Goal: Task Accomplishment & Management: Use online tool/utility

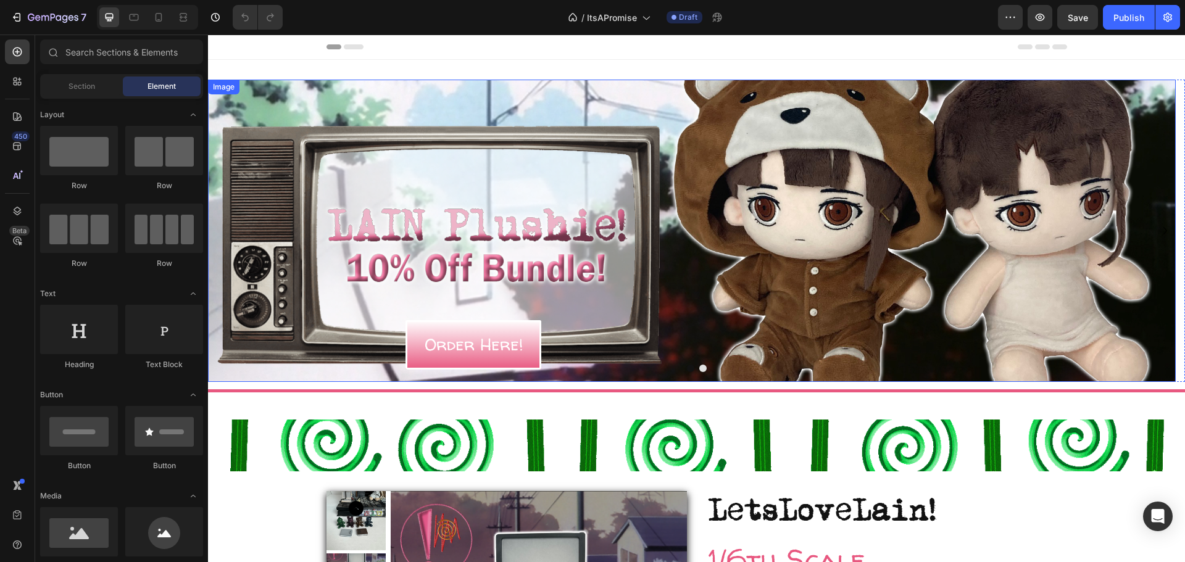
click at [724, 216] on img at bounding box center [691, 231] width 967 height 302
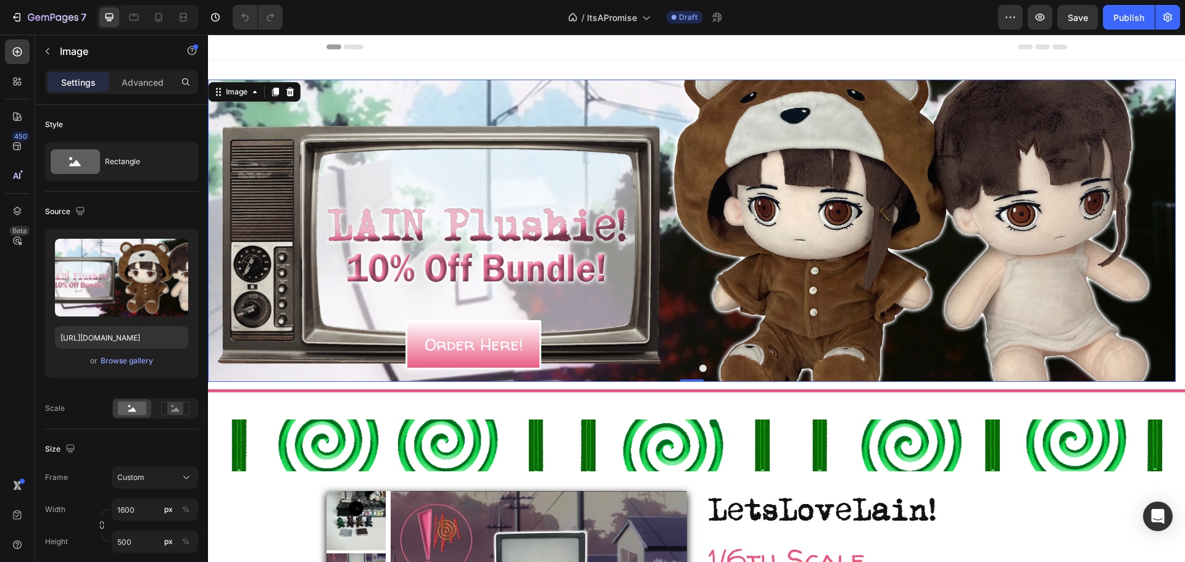
click at [292, 84] on div "Image" at bounding box center [254, 92] width 93 height 20
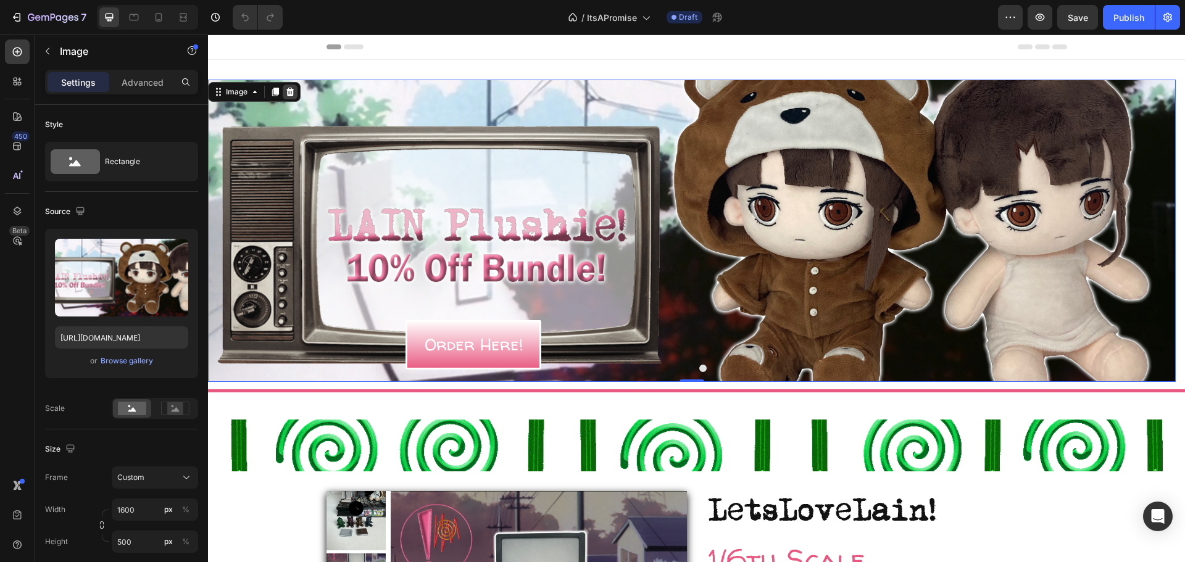
click at [292, 86] on div at bounding box center [290, 92] width 15 height 15
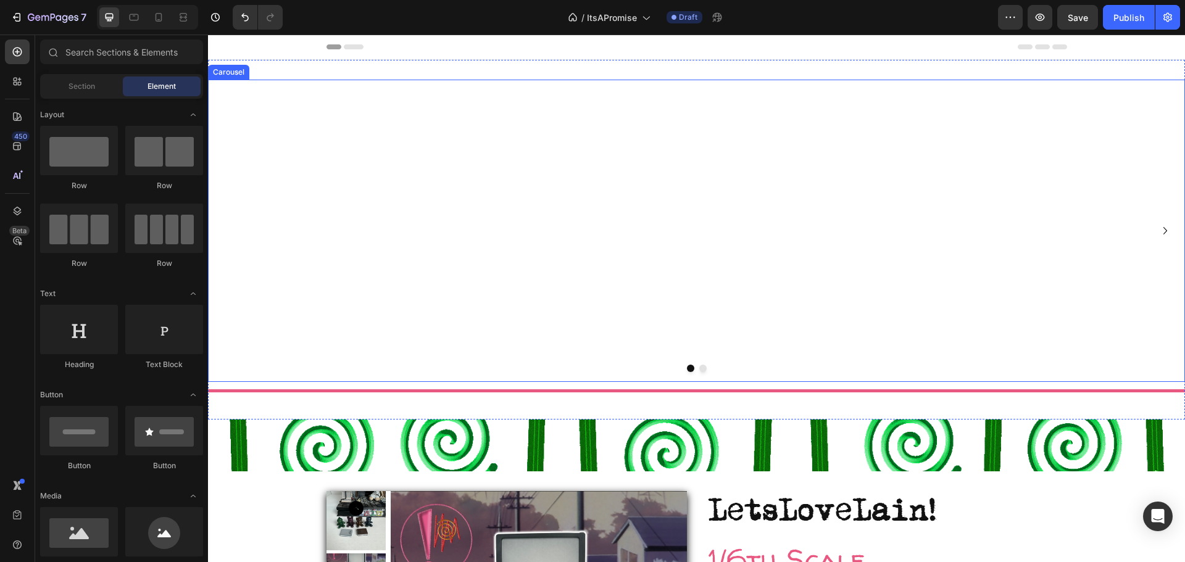
click at [499, 213] on div "Order Here! Button" at bounding box center [691, 231] width 967 height 302
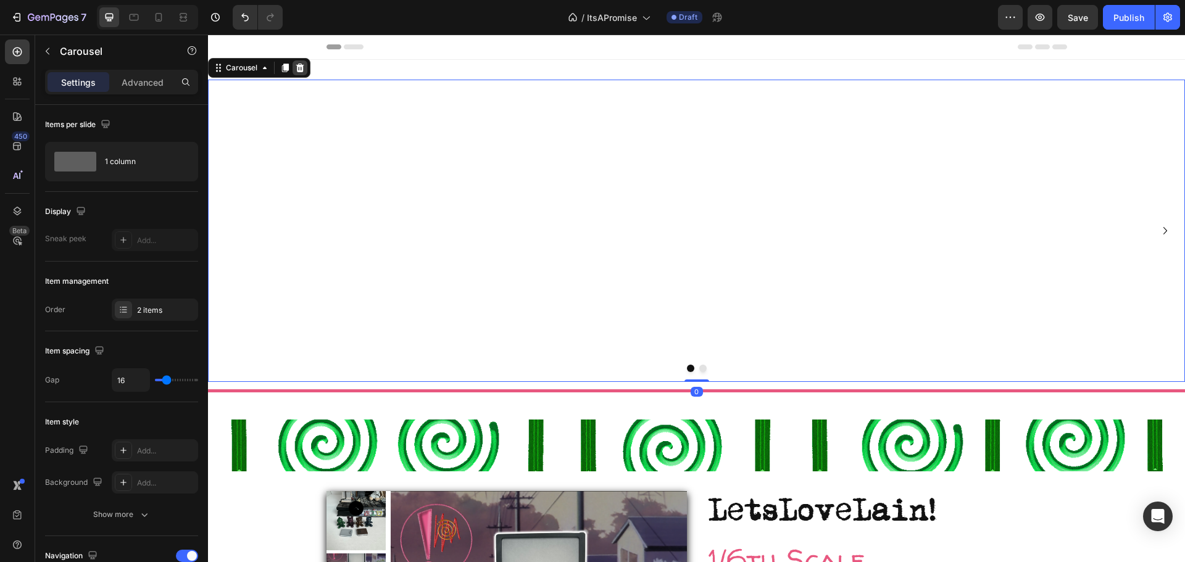
click at [303, 70] on icon at bounding box center [300, 68] width 8 height 9
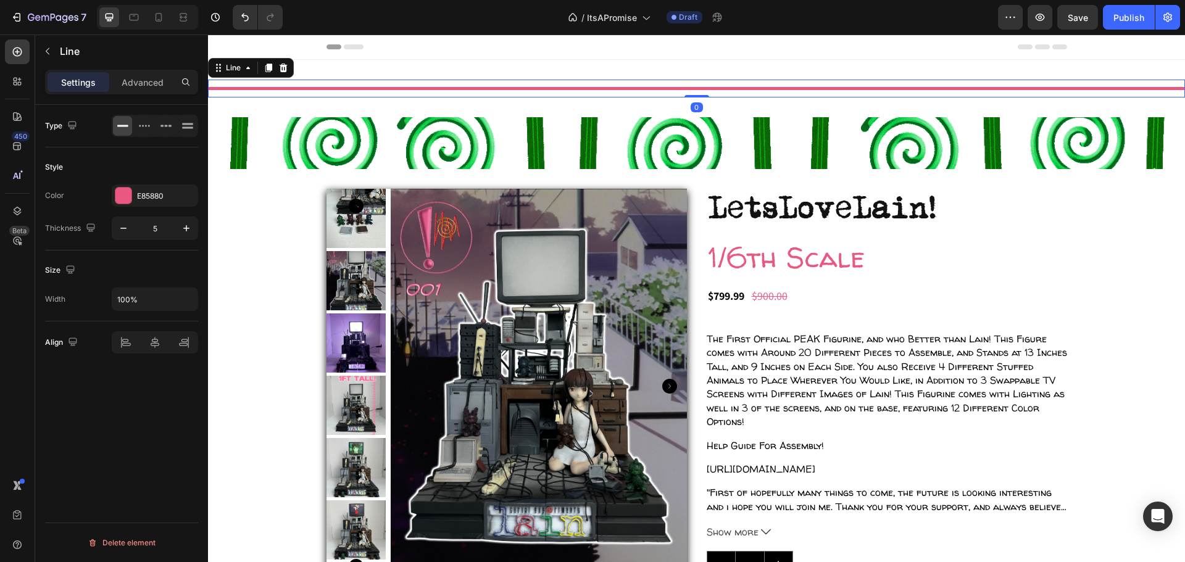
click at [365, 83] on div "Title Line 0" at bounding box center [696, 89] width 977 height 18
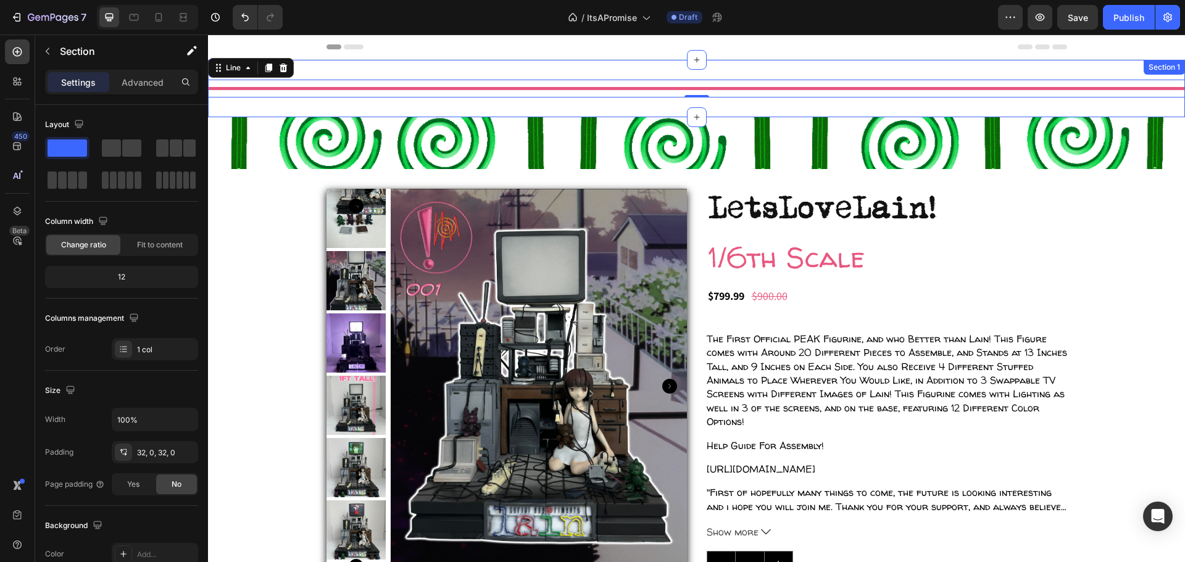
click at [334, 72] on div "Title Line 0 Section 1" at bounding box center [696, 88] width 977 height 57
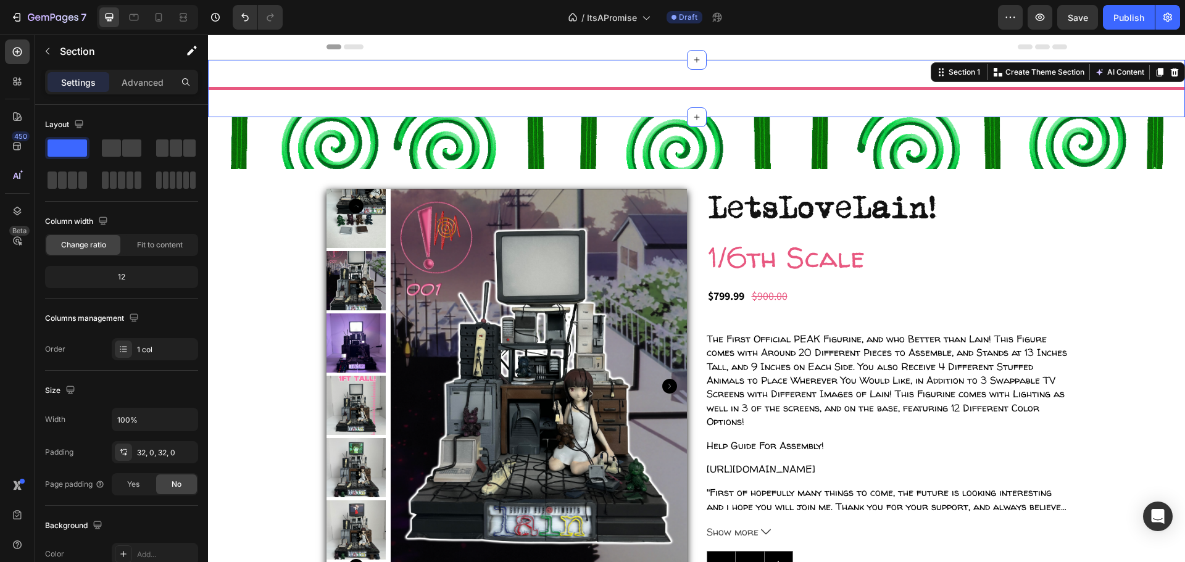
click at [263, 199] on div "Title Line Section 1 You can create reusable sections Create Theme Section AI C…" at bounding box center [696, 509] width 977 height 898
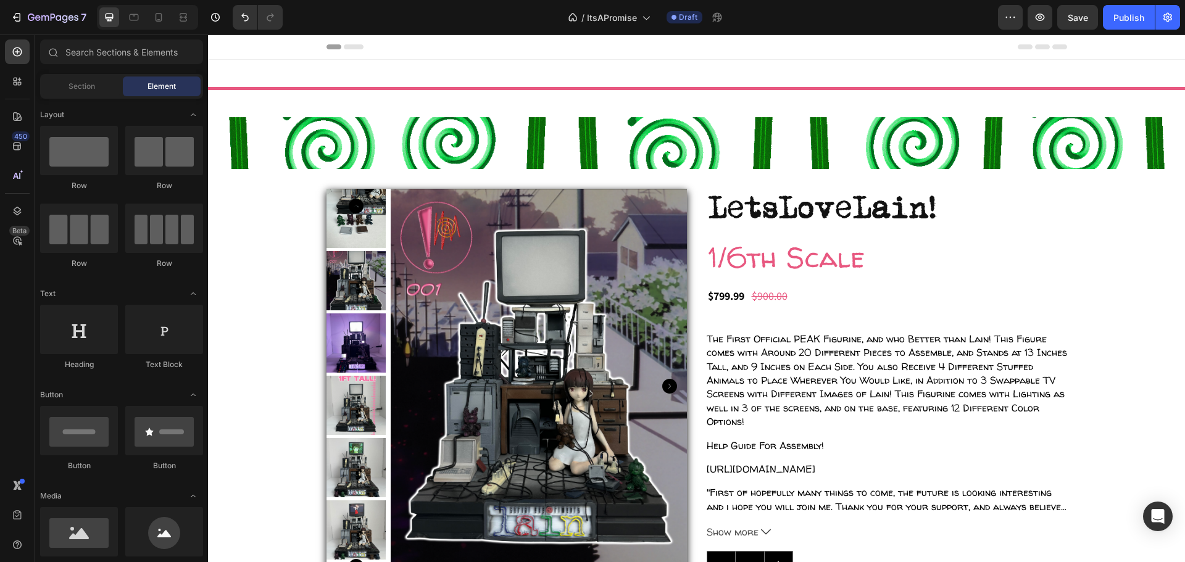
click at [297, 210] on div "Title Line Section 1 Heading Row Section 2 Product Images LetsLoveLain! Heading…" at bounding box center [696, 509] width 977 height 898
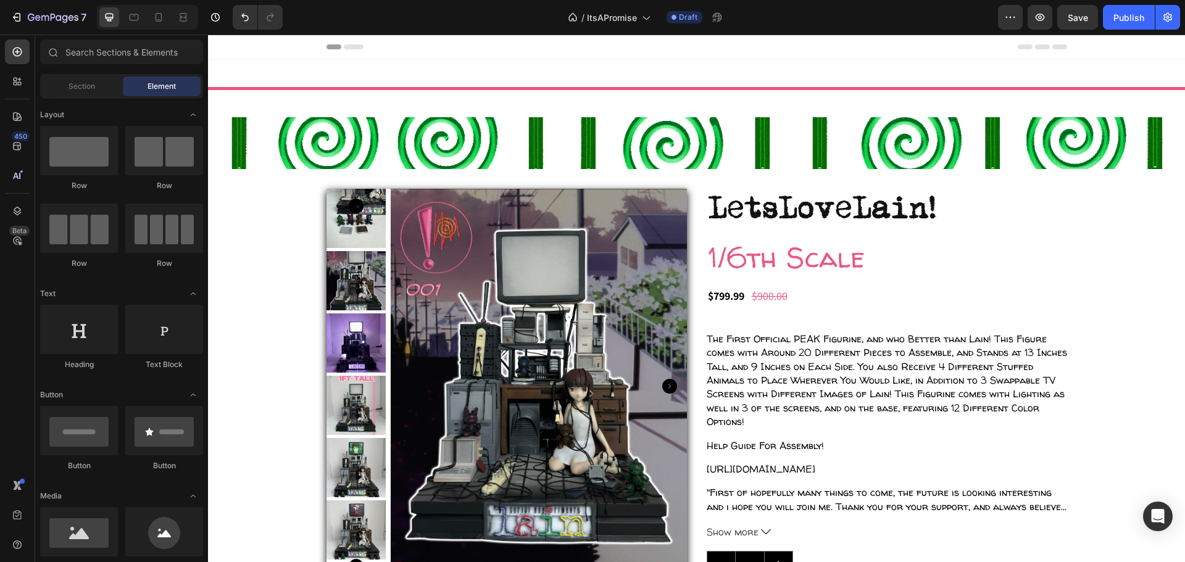
click at [281, 220] on div "Title Line Section 1 Heading Row Section 2 Product Images LetsLoveLain! Heading…" at bounding box center [696, 509] width 977 height 898
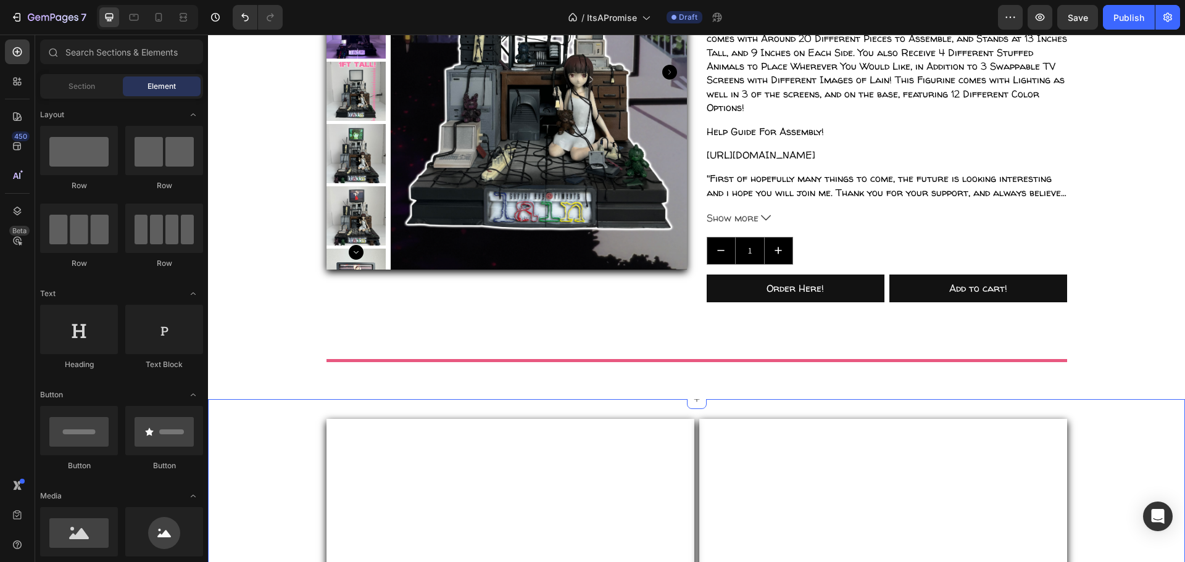
scroll to position [141, 0]
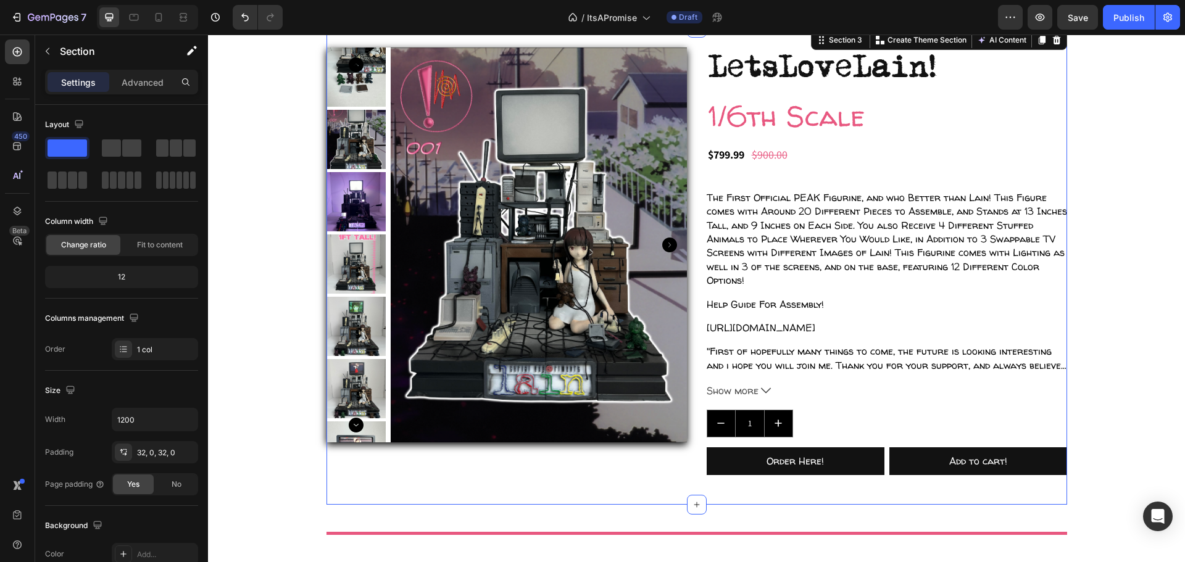
click at [552, 494] on div "Product Images LetsLoveLain! Heading 1/6th Scale Heading $799.99 Product Price …" at bounding box center [696, 266] width 740 height 477
click at [1055, 34] on div "7 Version history / ItsAPromise Draft Preview Save Publish" at bounding box center [592, 17] width 1185 height 35
click at [1049, 43] on div at bounding box center [1056, 40] width 15 height 15
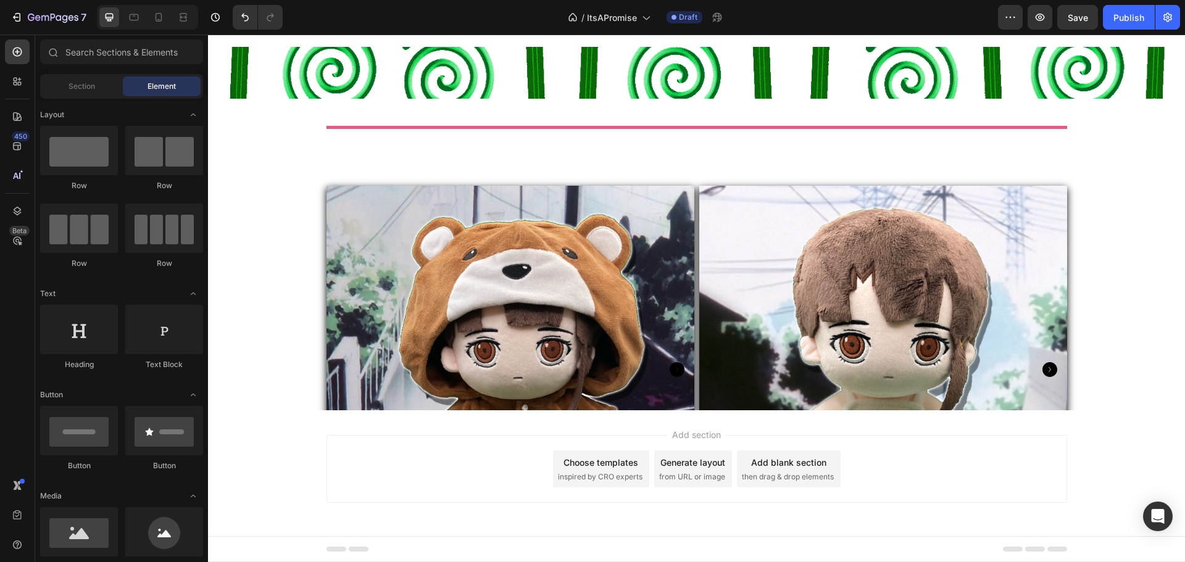
scroll to position [0, 0]
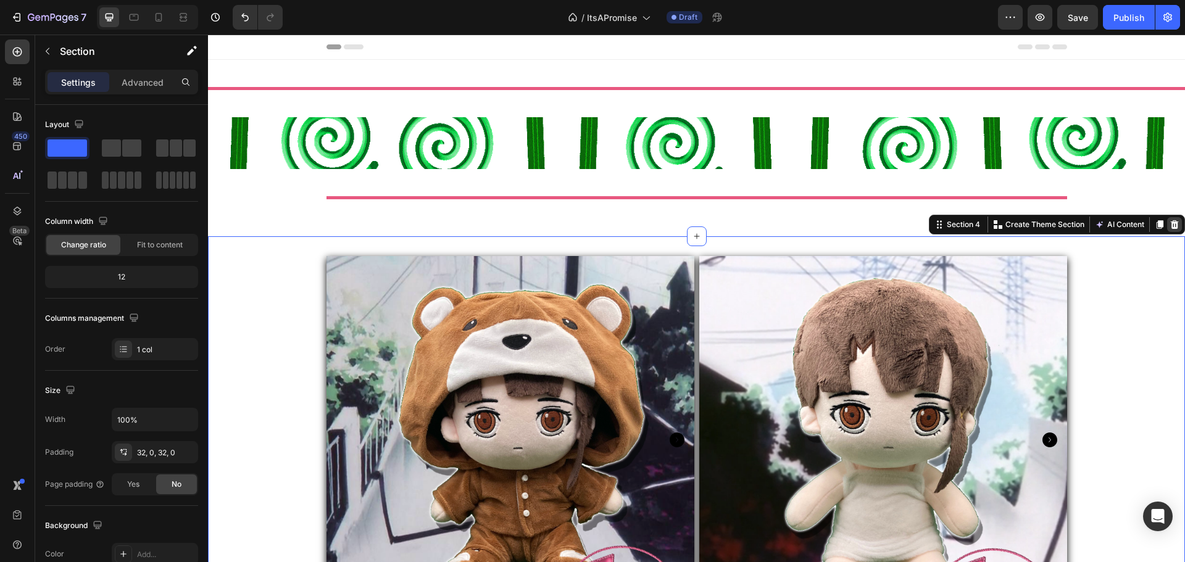
click at [1169, 224] on icon at bounding box center [1174, 225] width 10 height 10
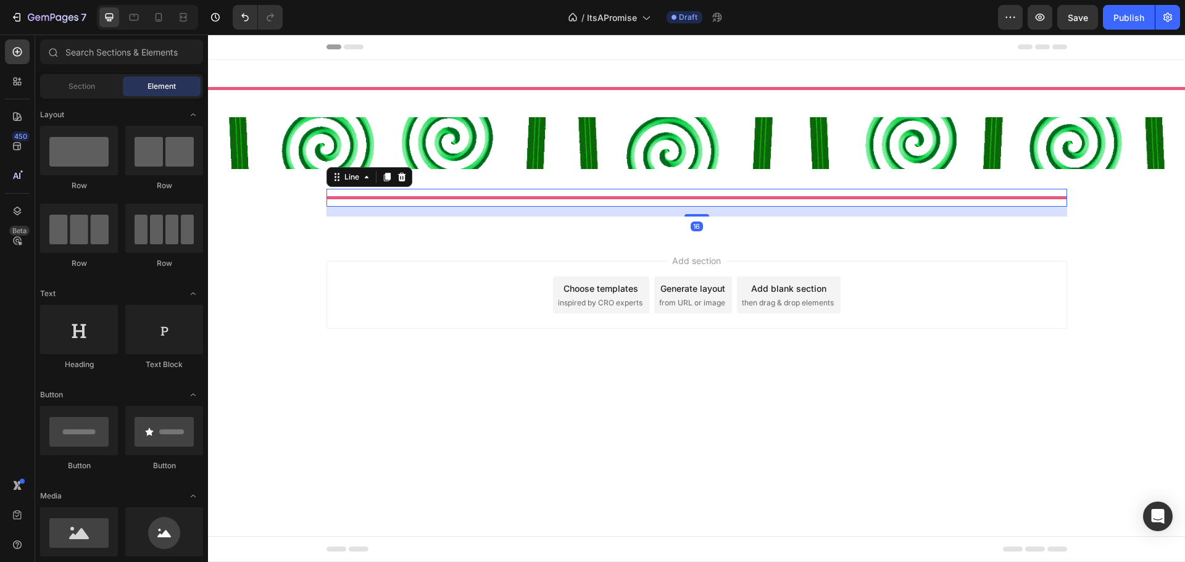
click at [487, 203] on div "Title Line 16" at bounding box center [696, 198] width 740 height 18
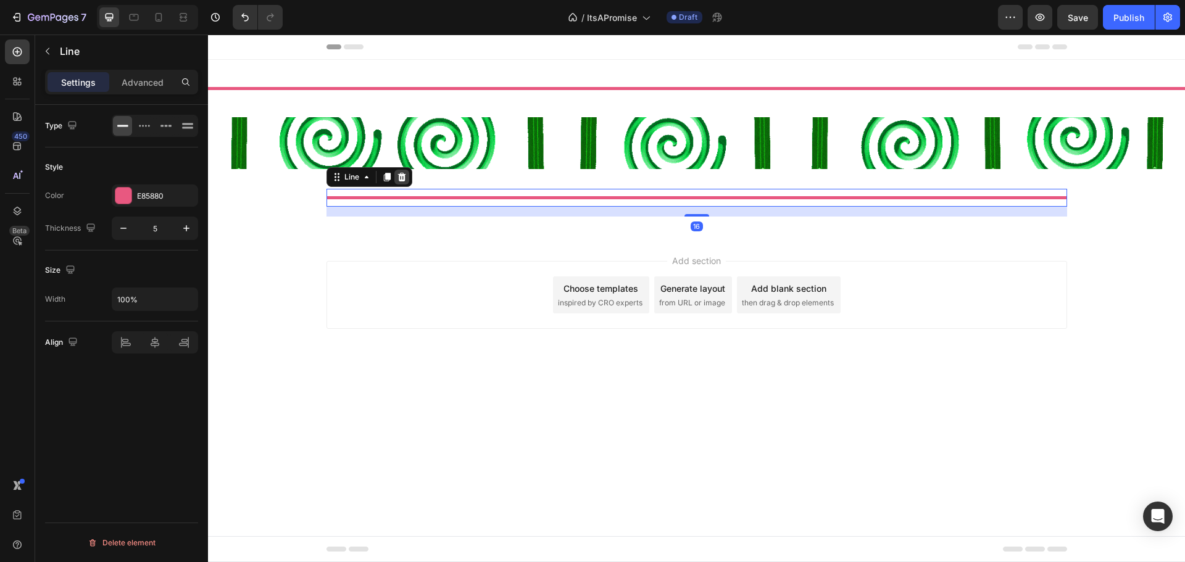
click at [405, 173] on icon at bounding box center [402, 177] width 10 height 10
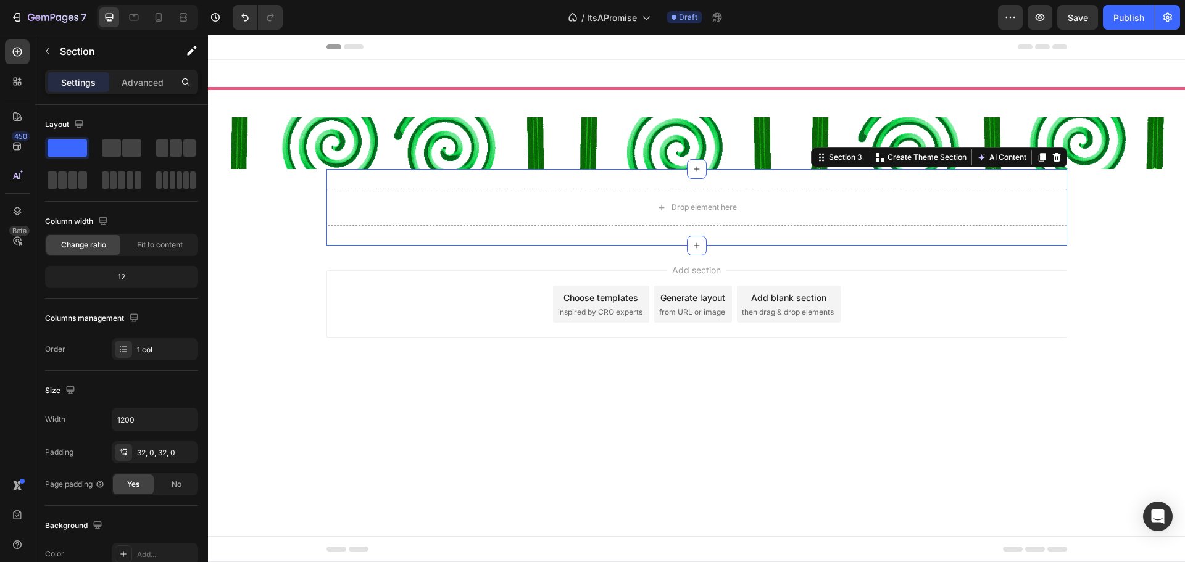
click at [370, 235] on div "Drop element here Section 3 You can create reusable sections Create Theme Secti…" at bounding box center [696, 207] width 740 height 77
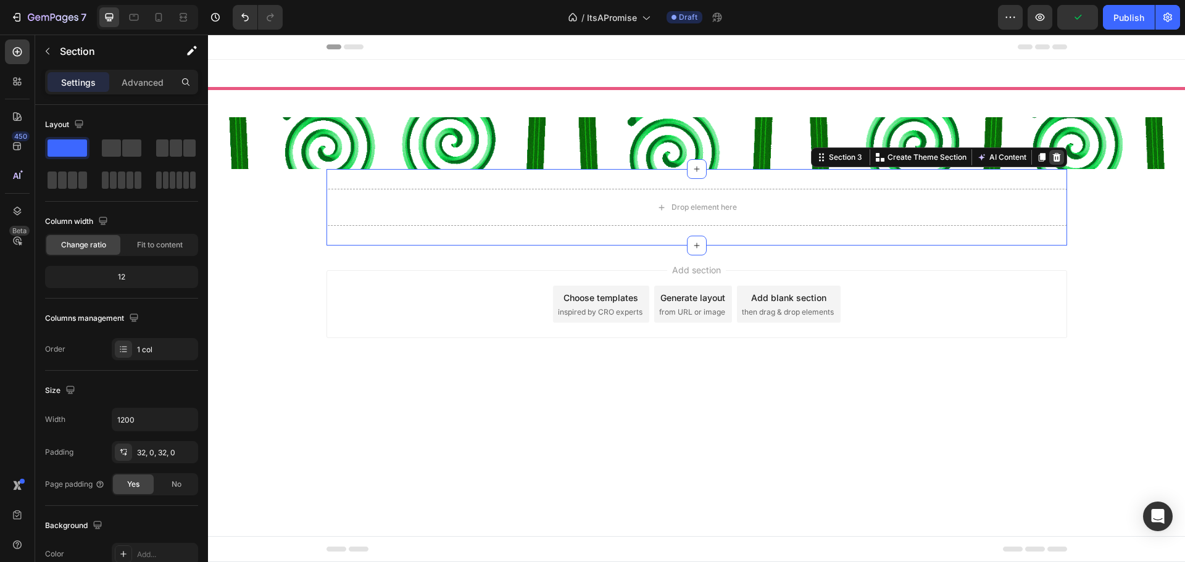
click at [1053, 154] on icon at bounding box center [1056, 157] width 8 height 9
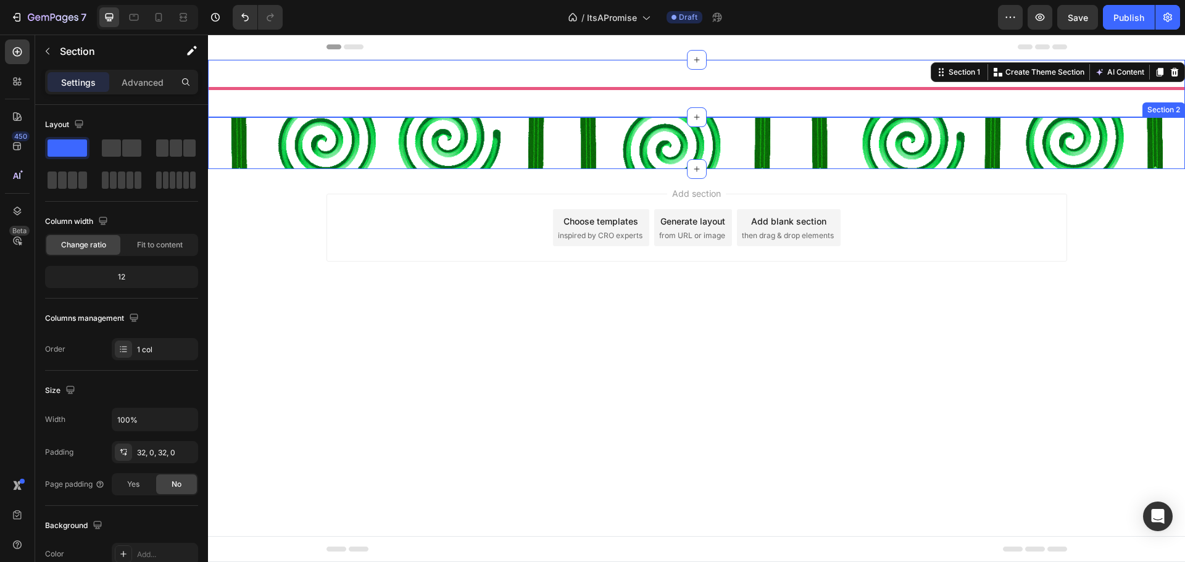
click at [432, 131] on div "Heading Row Section 2" at bounding box center [696, 143] width 977 height 52
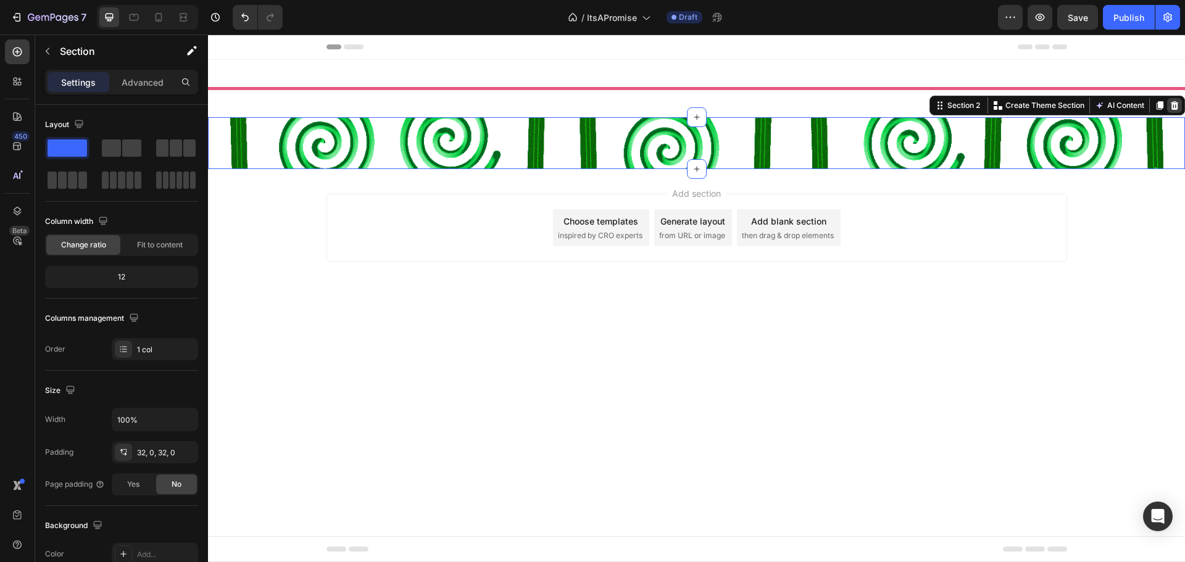
click at [1175, 106] on icon at bounding box center [1174, 106] width 10 height 10
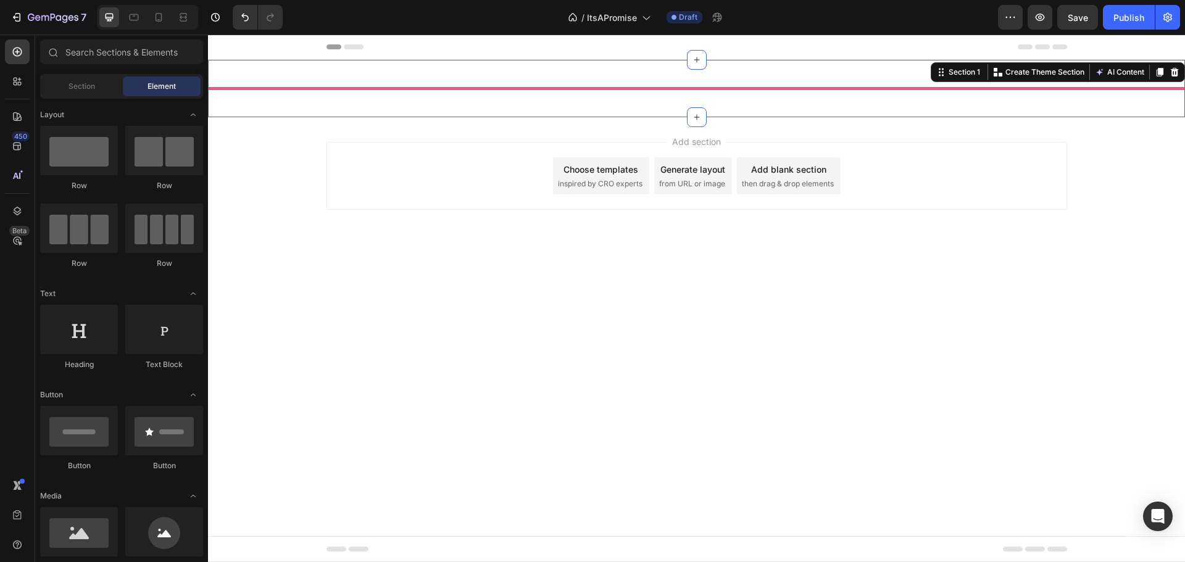
click at [456, 106] on div "Title Line Section 1 You can create reusable sections Create Theme Section AI C…" at bounding box center [696, 88] width 977 height 57
click at [326, 244] on div "Add section Choose templates inspired by CRO experts Generate layout from URL o…" at bounding box center [696, 193] width 977 height 152
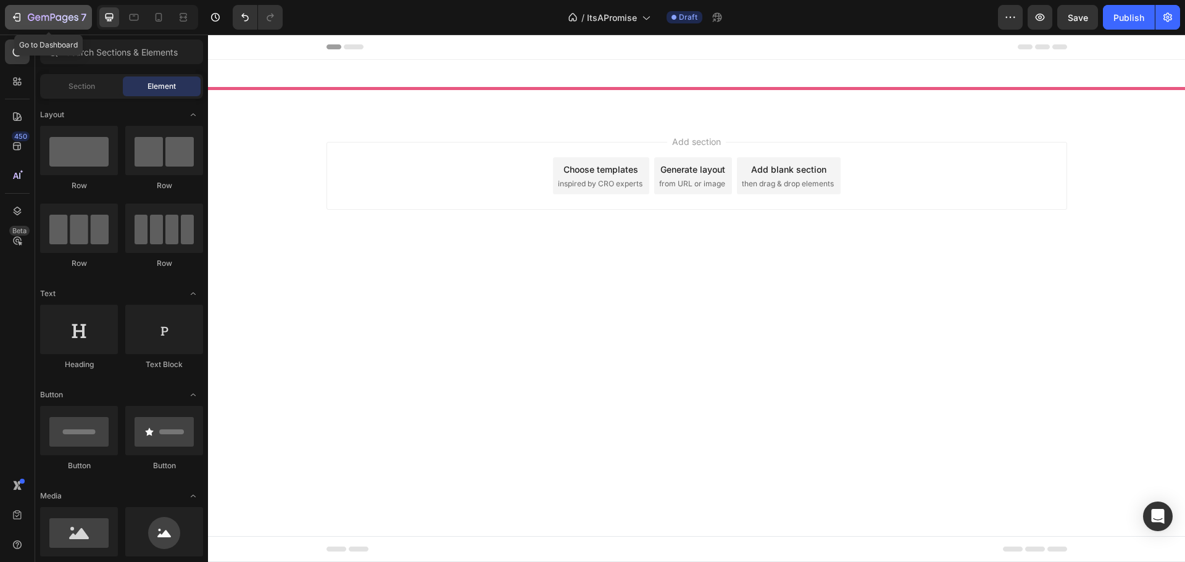
click at [9, 25] on button "7" at bounding box center [48, 17] width 87 height 25
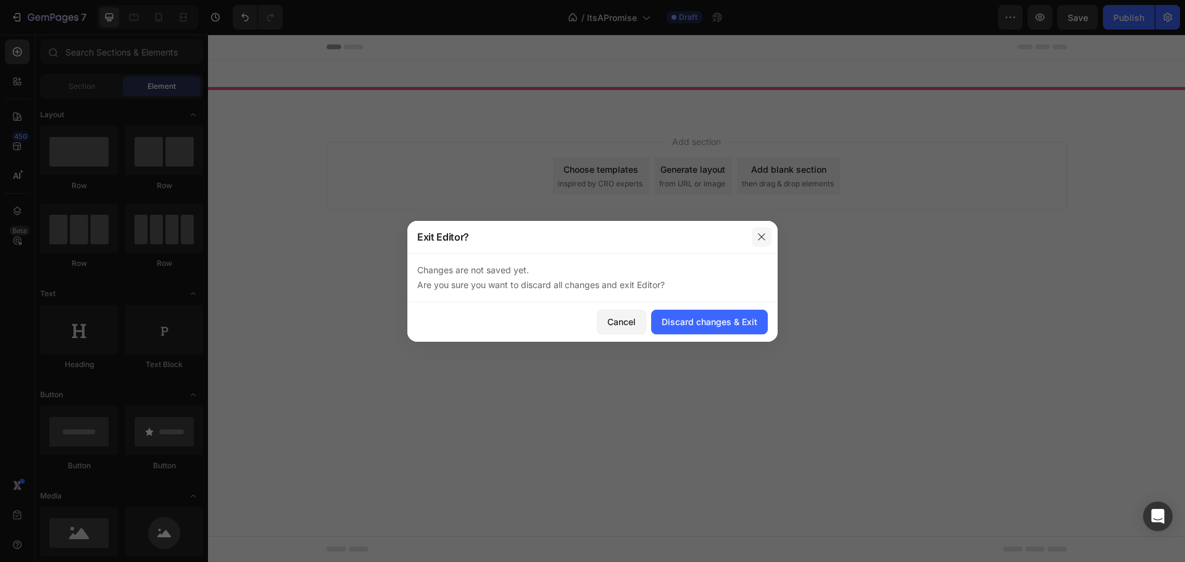
click at [757, 230] on button "button" at bounding box center [761, 237] width 20 height 20
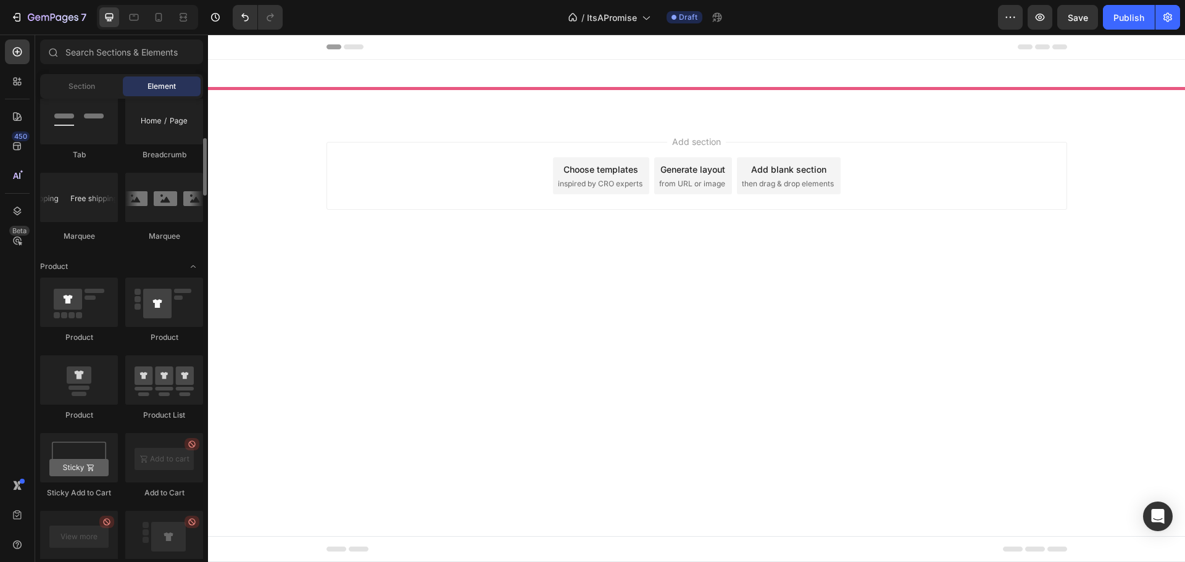
scroll to position [1172, 0]
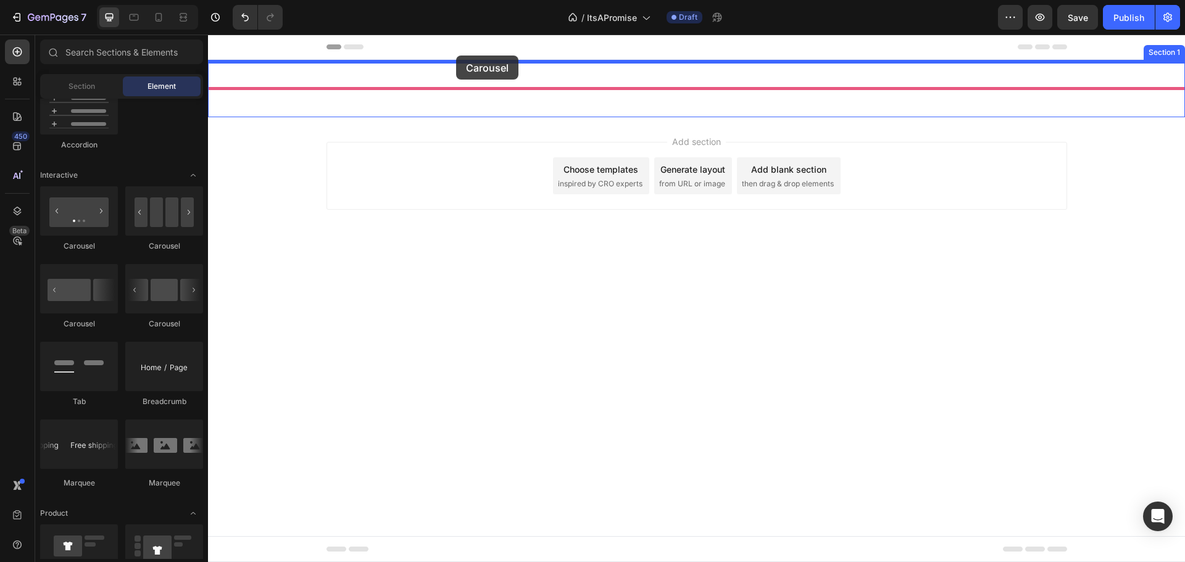
drag, startPoint x: 286, startPoint y: 263, endPoint x: 450, endPoint y: 61, distance: 260.6
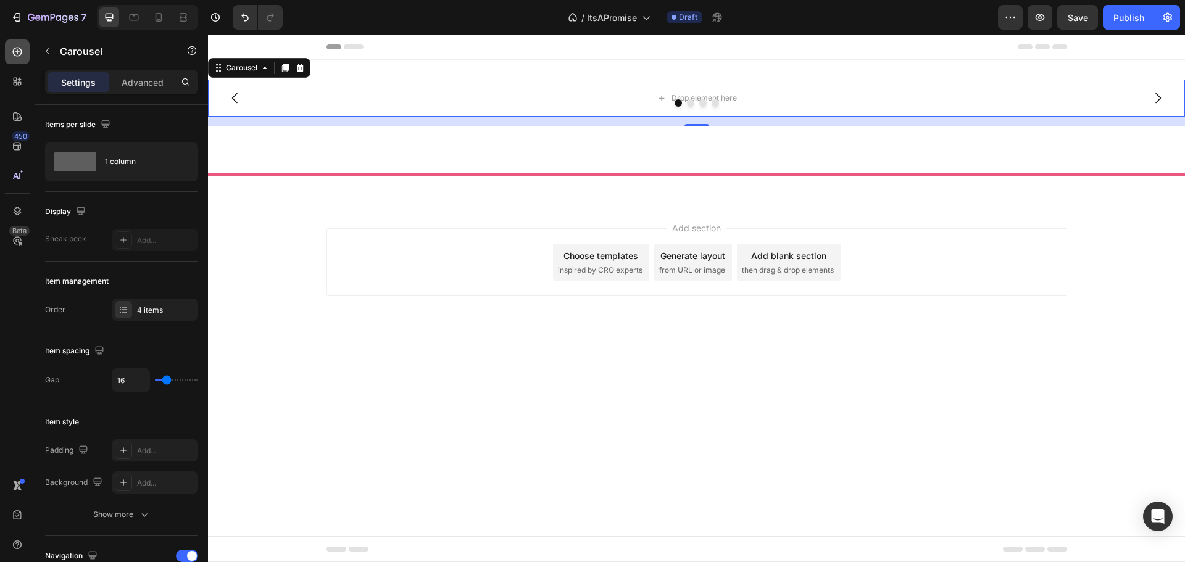
click at [18, 46] on icon at bounding box center [17, 52] width 12 height 12
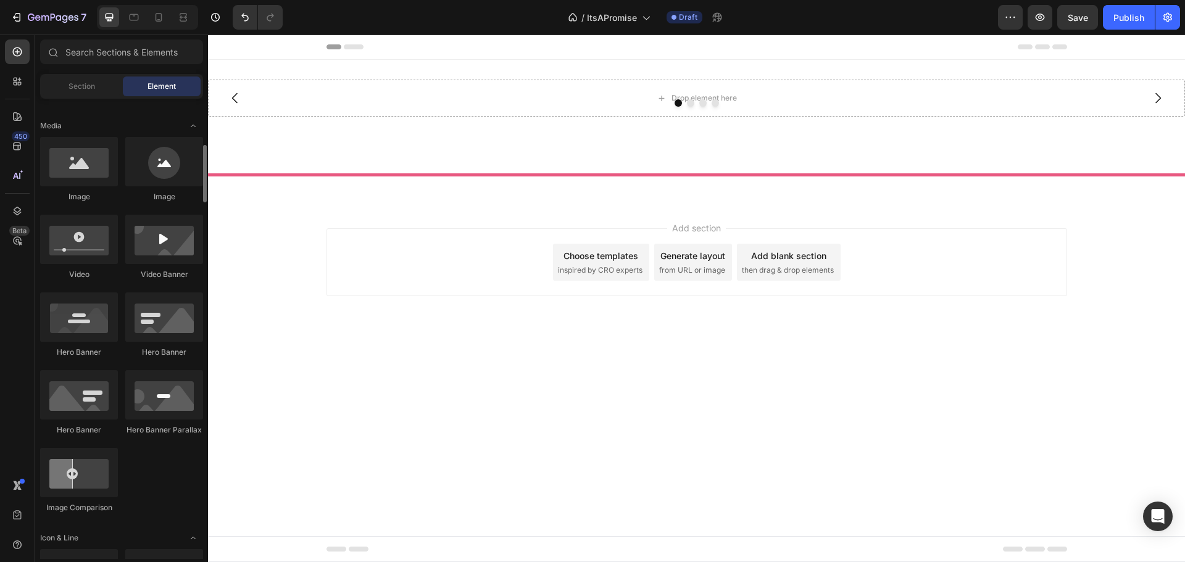
scroll to position [247, 0]
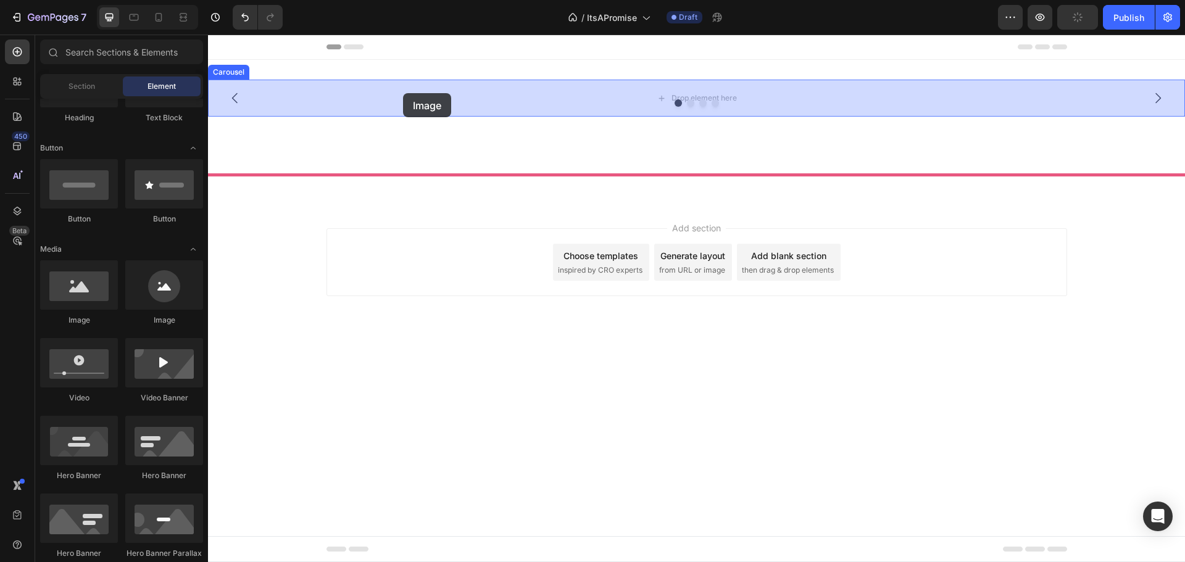
drag, startPoint x: 291, startPoint y: 317, endPoint x: 403, endPoint y: 93, distance: 250.0
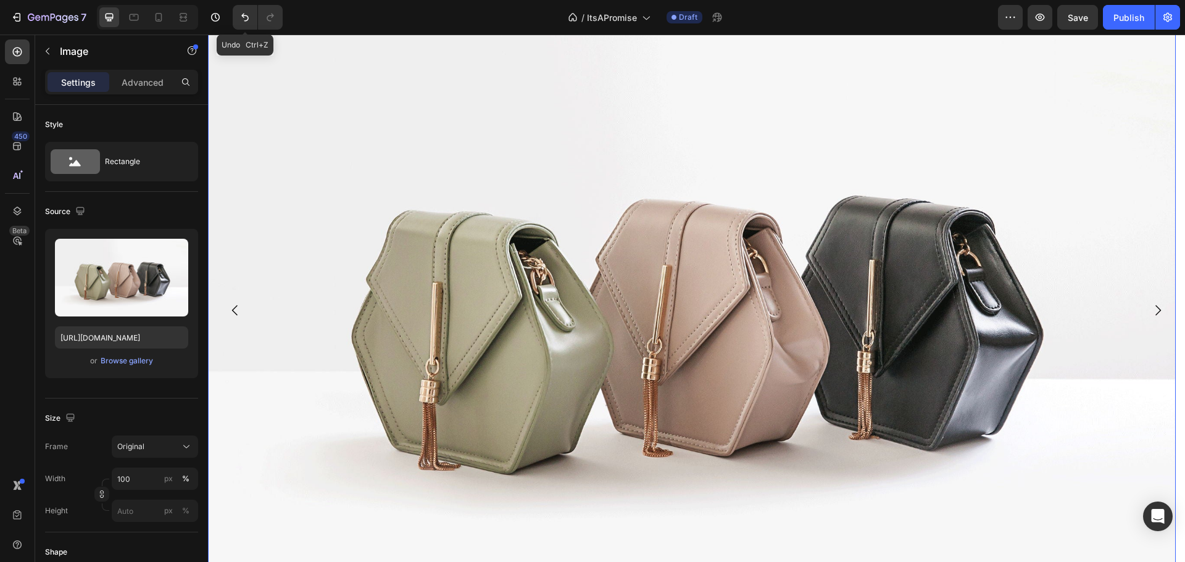
scroll to position [123, 0]
